Goal: Download file/media

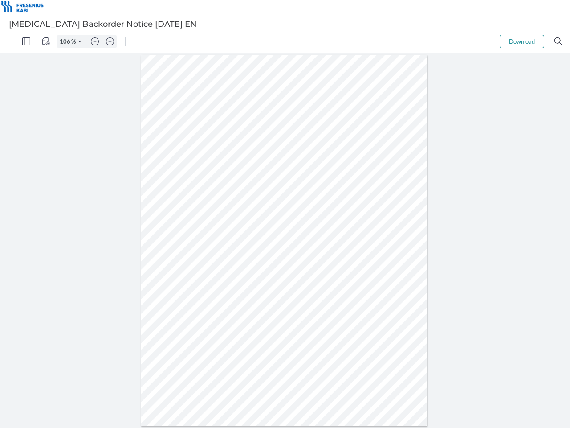
click at [26, 41] on img "Panel" at bounding box center [26, 41] width 8 height 8
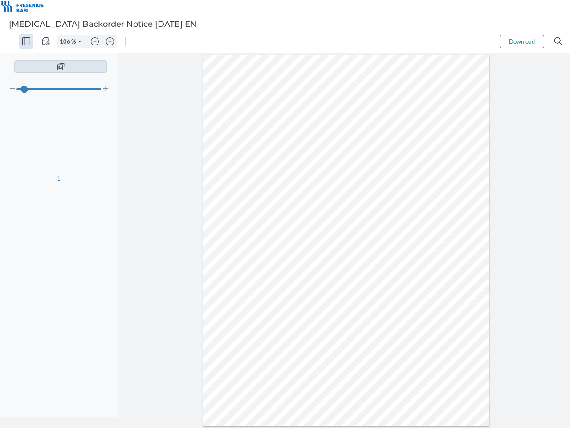
click at [46, 41] on img "View Controls" at bounding box center [46, 41] width 8 height 8
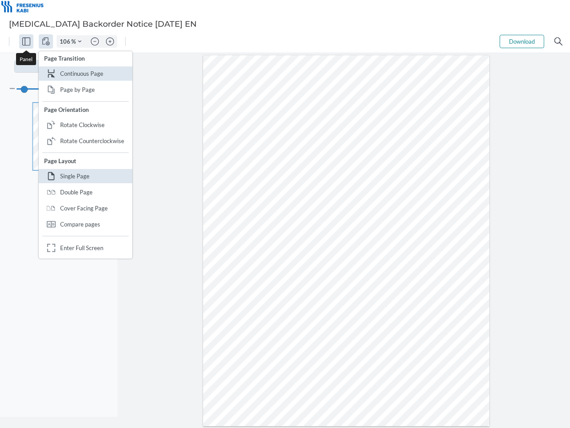
click at [66, 41] on input "106" at bounding box center [64, 41] width 14 height 8
click at [80, 41] on img "Zoom Controls" at bounding box center [80, 42] width 4 height 4
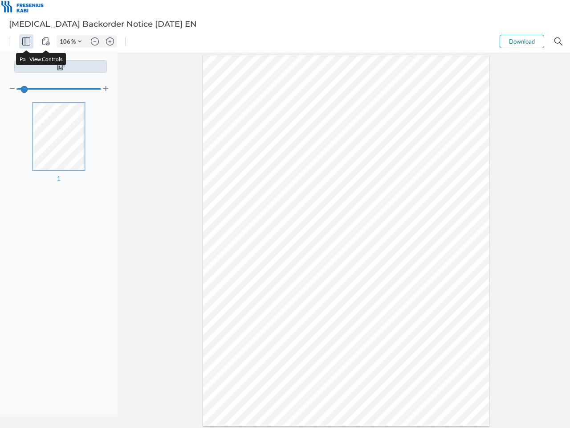
click at [95, 41] on img "Zoom out" at bounding box center [95, 41] width 8 height 8
click at [110, 41] on img "Zoom in" at bounding box center [110, 41] width 8 height 8
type input "106"
click at [522, 41] on button "Download" at bounding box center [522, 41] width 45 height 13
click at [559, 41] on img "Search" at bounding box center [559, 41] width 8 height 8
